Goal: Task Accomplishment & Management: Use online tool/utility

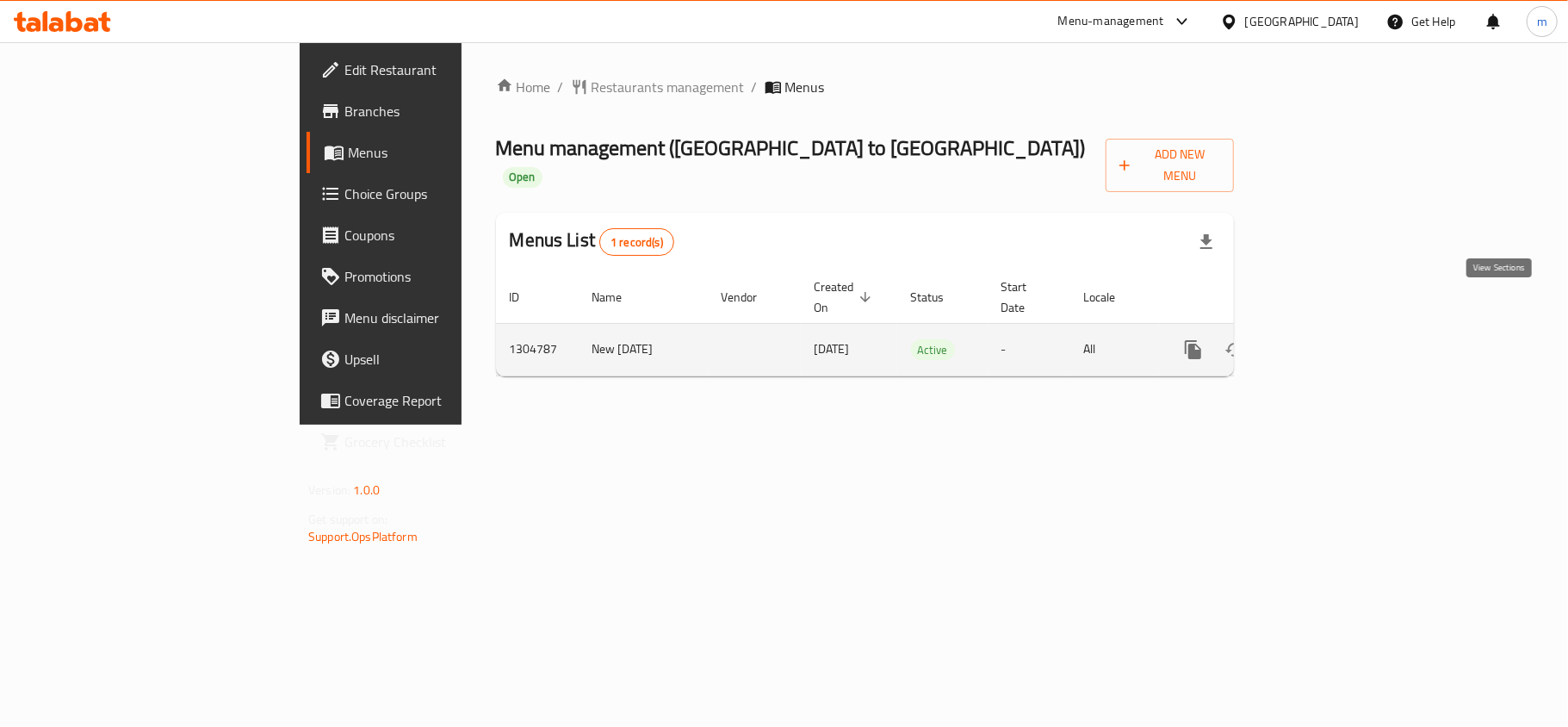
click at [1328, 339] on icon "enhanced table" at bounding box center [1316, 349] width 20 height 20
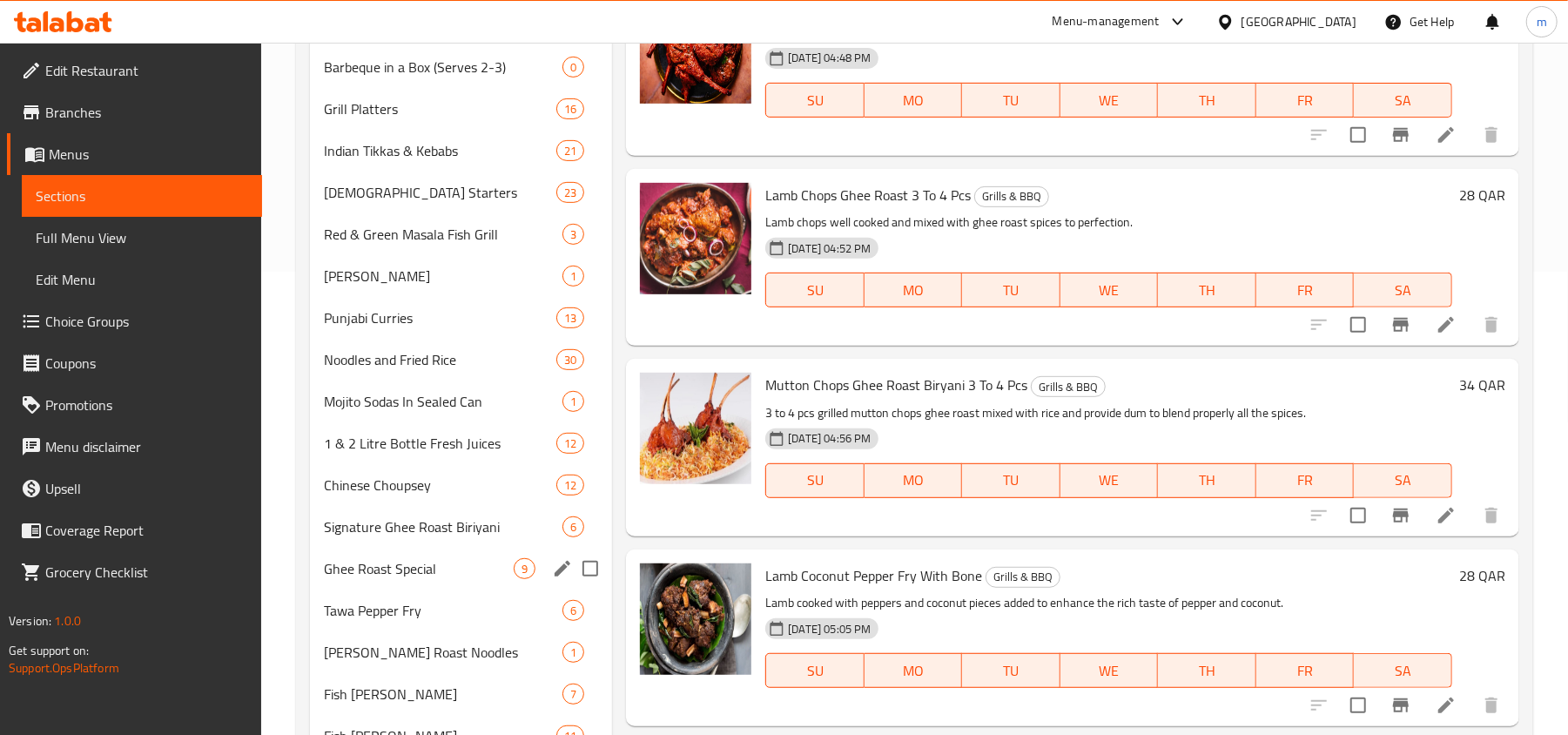
scroll to position [464, 0]
click at [121, 318] on span "Choice Groups" at bounding box center [147, 321] width 203 height 20
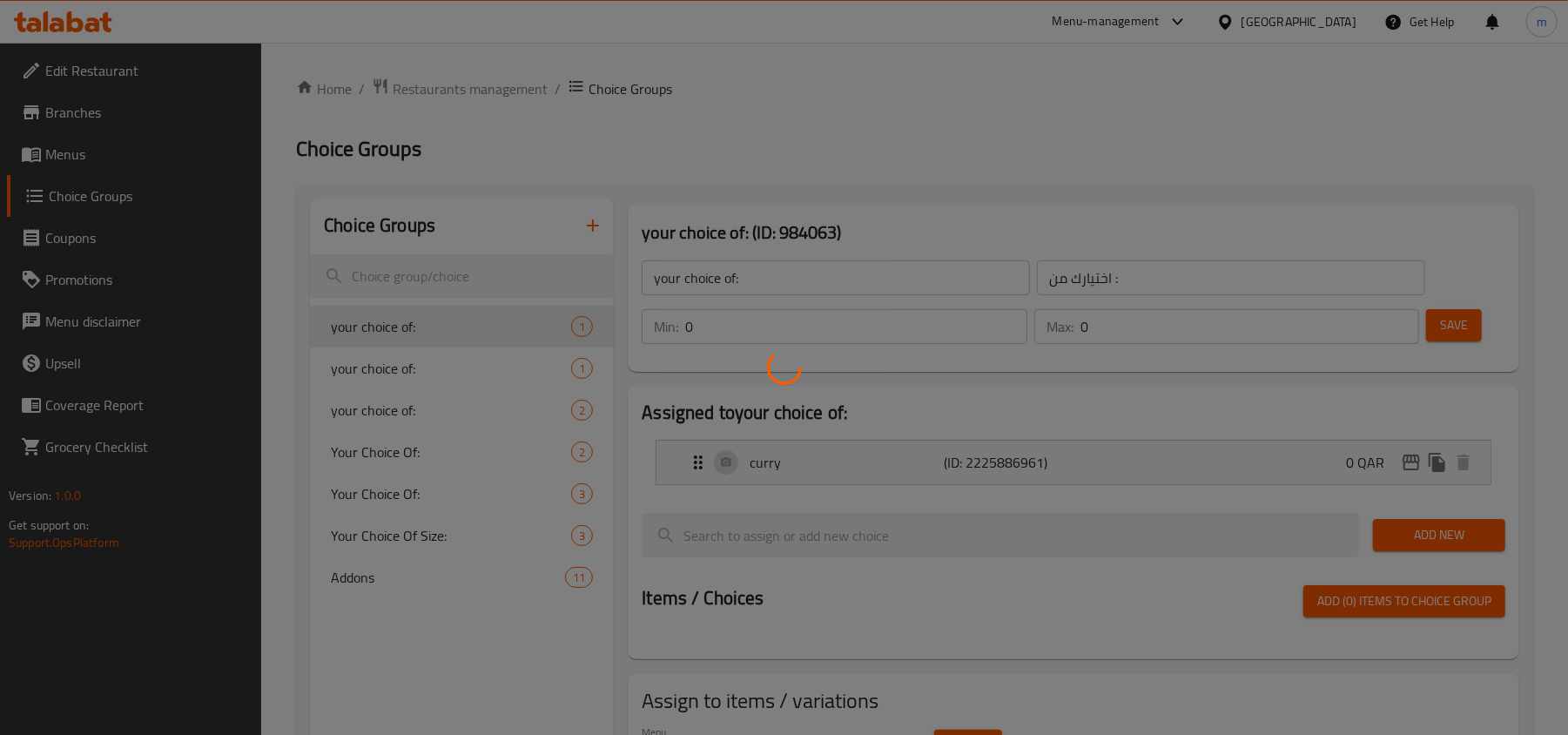
click at [370, 579] on div at bounding box center [784, 368] width 1568 height 735
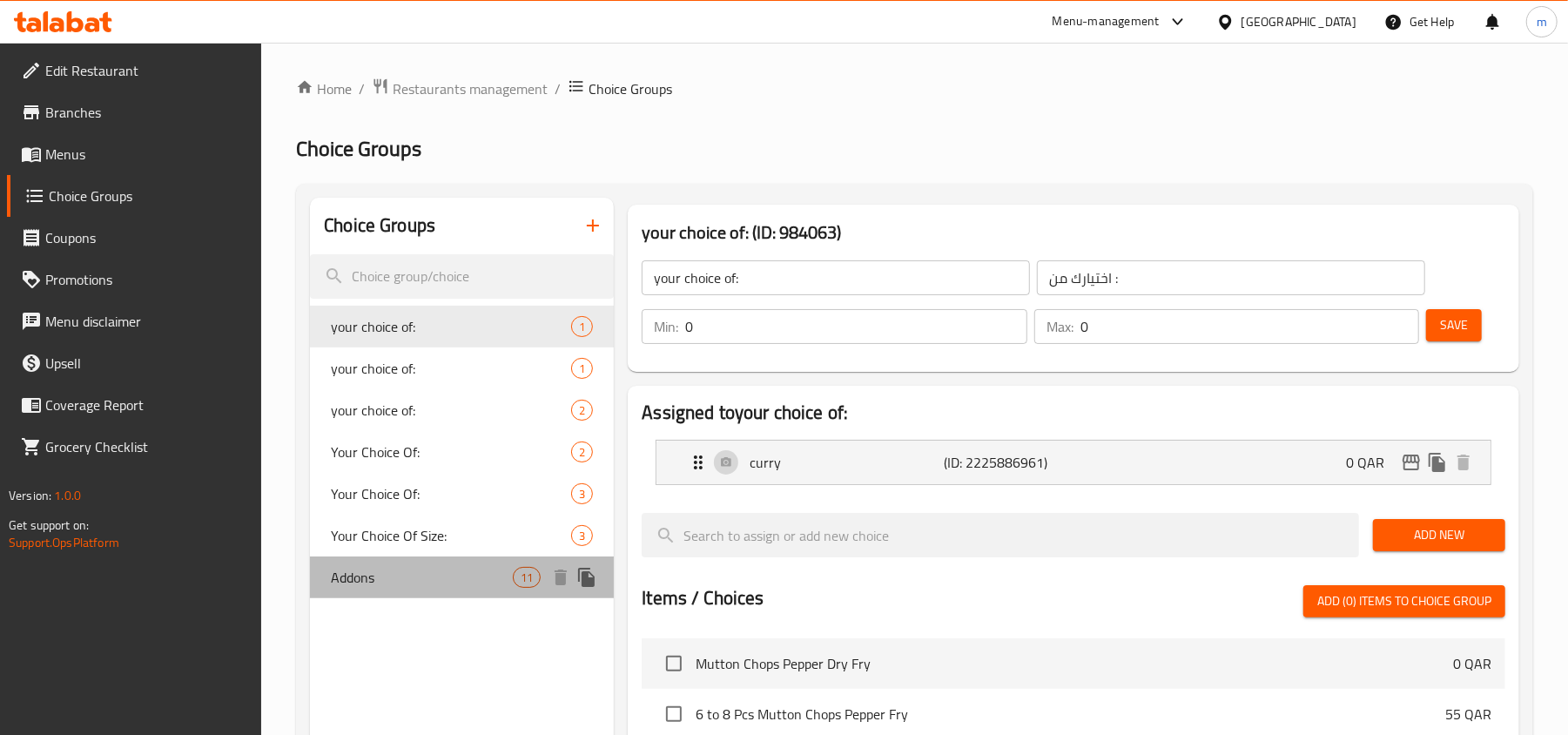
click at [390, 579] on span "Addons" at bounding box center [421, 577] width 182 height 20
type input "Addons"
type input "الإضافات"
type input "11"
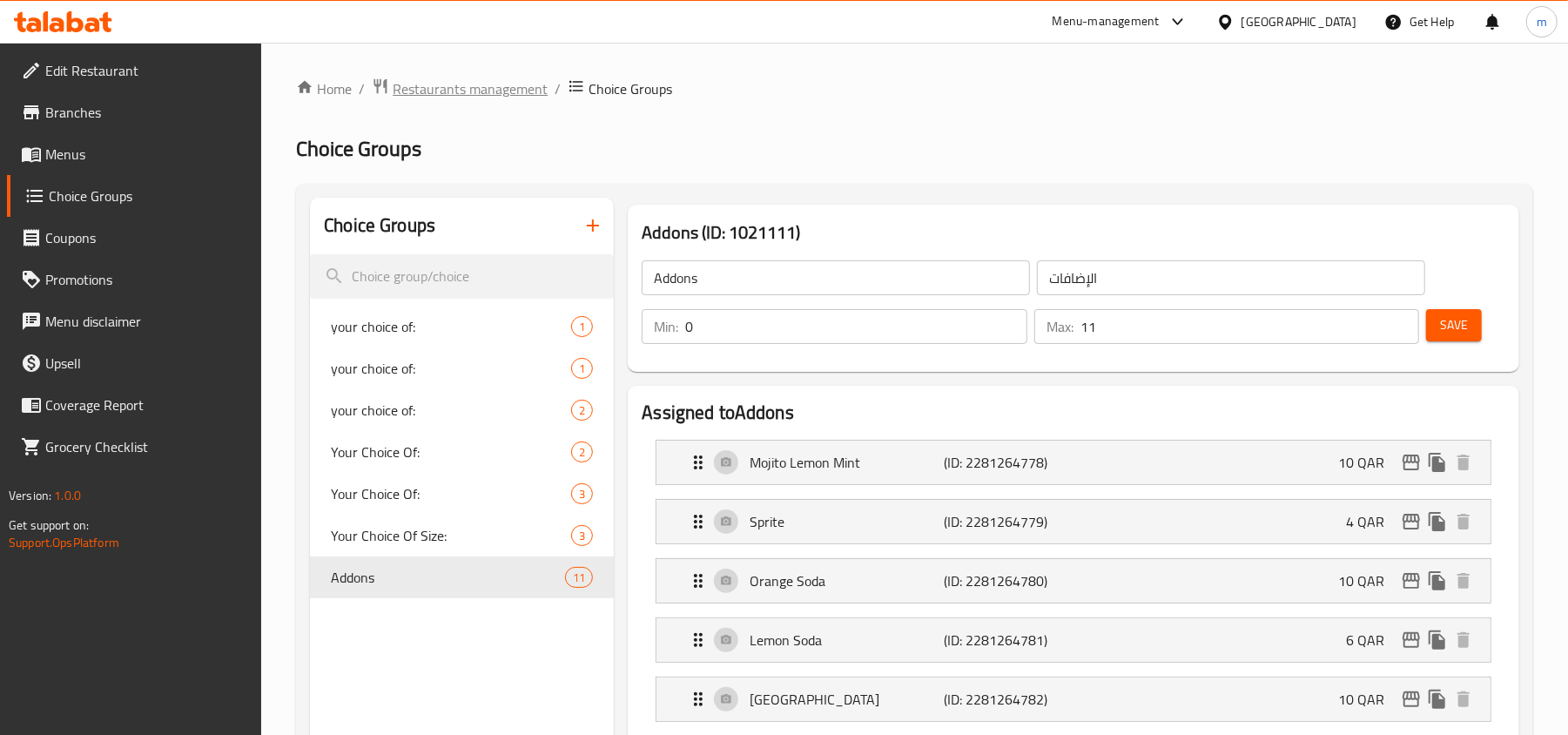
click at [523, 86] on span "Restaurants management" at bounding box center [470, 88] width 155 height 20
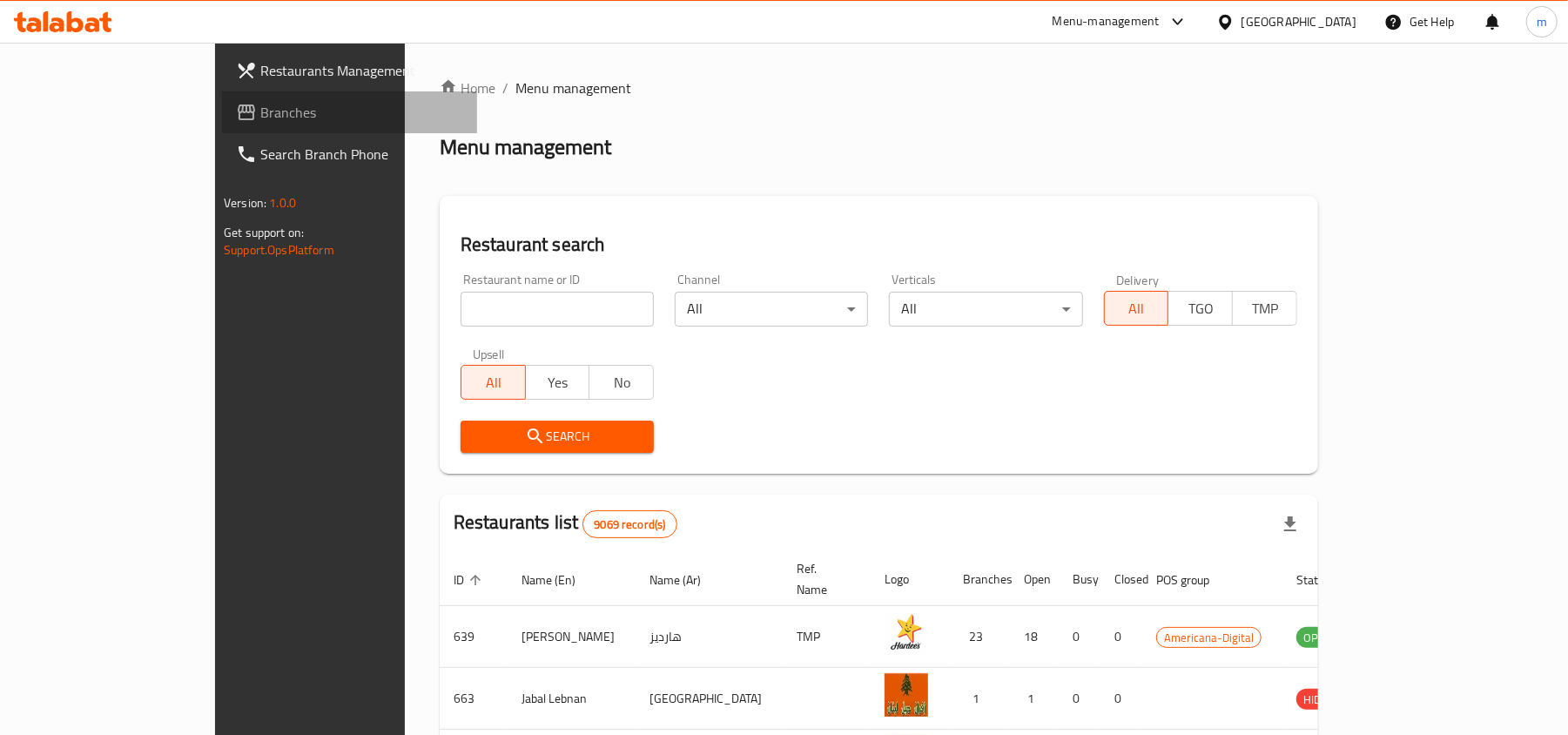
click at [261, 117] on span "Branches" at bounding box center [362, 112] width 203 height 20
